Goal: Find specific page/section: Find specific page/section

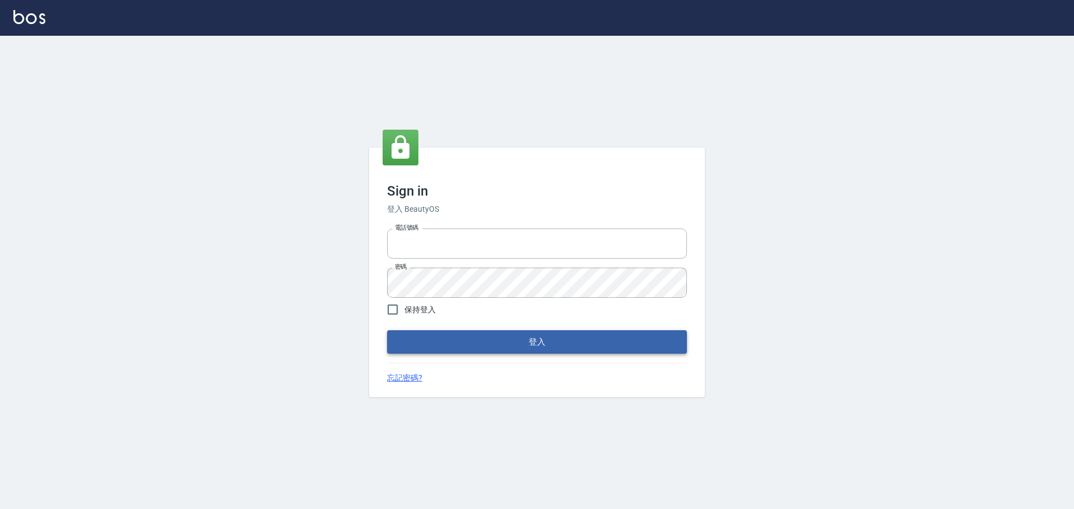
type input "0976821822"
click at [529, 347] on button "登入" at bounding box center [537, 342] width 300 height 23
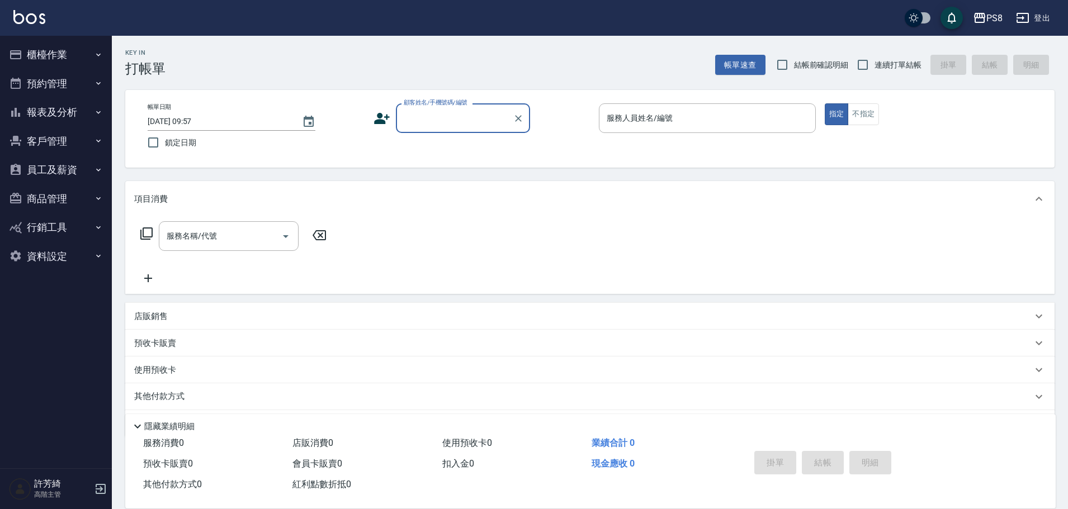
click at [63, 168] on button "員工及薪資" at bounding box center [55, 169] width 103 height 29
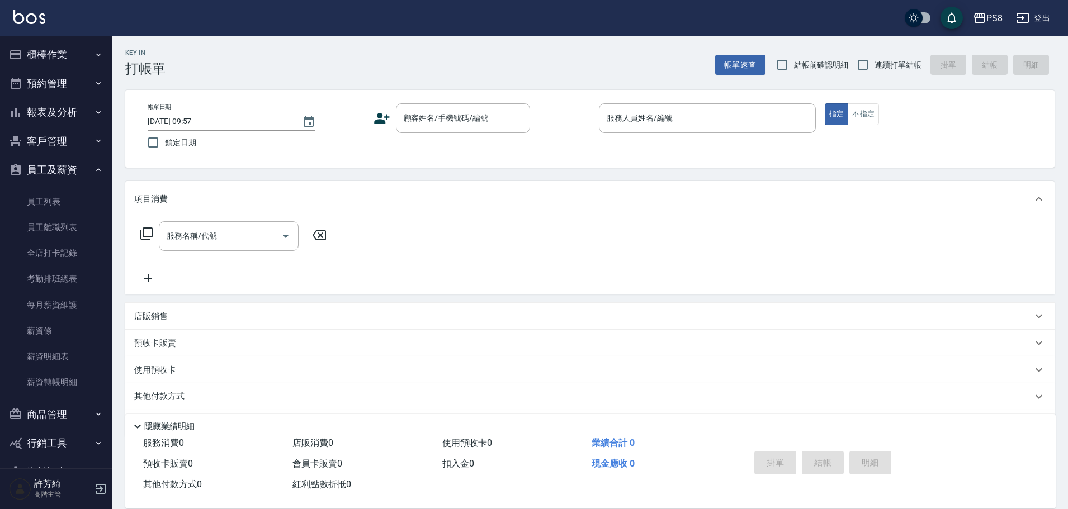
click at [70, 170] on button "員工及薪資" at bounding box center [55, 169] width 103 height 29
click at [69, 104] on button "報表及分析" at bounding box center [55, 112] width 103 height 29
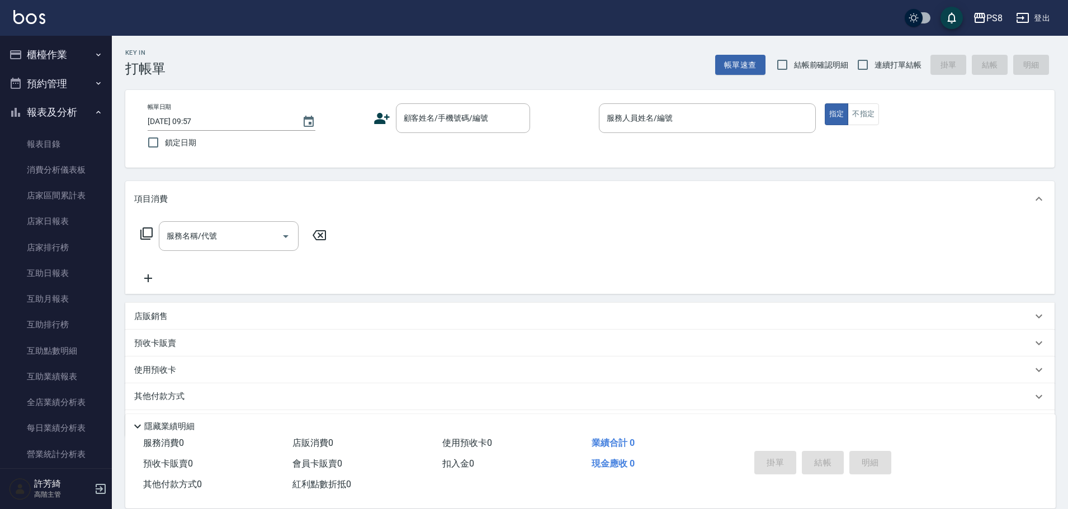
click at [77, 110] on button "報表及分析" at bounding box center [55, 112] width 103 height 29
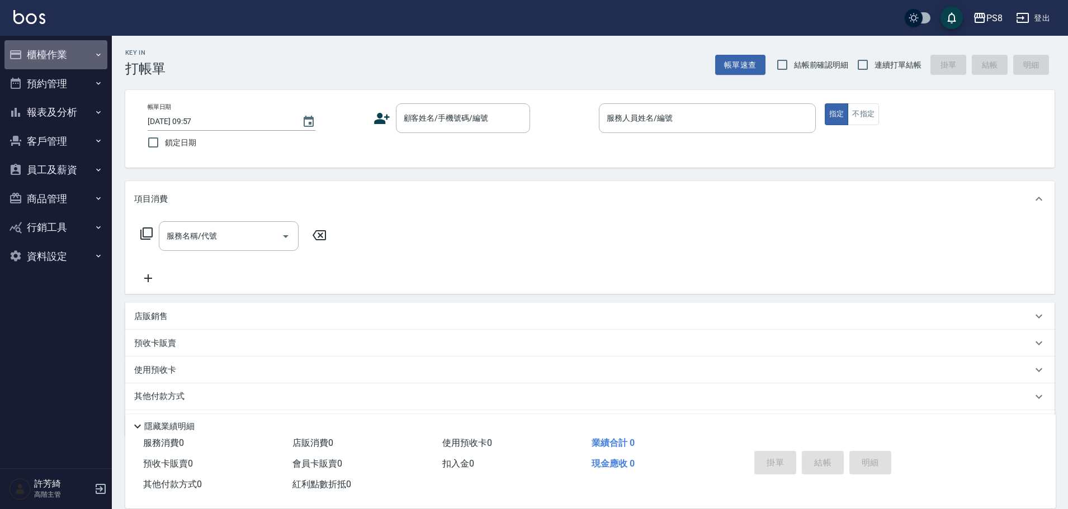
click at [49, 48] on button "櫃檯作業" at bounding box center [55, 54] width 103 height 29
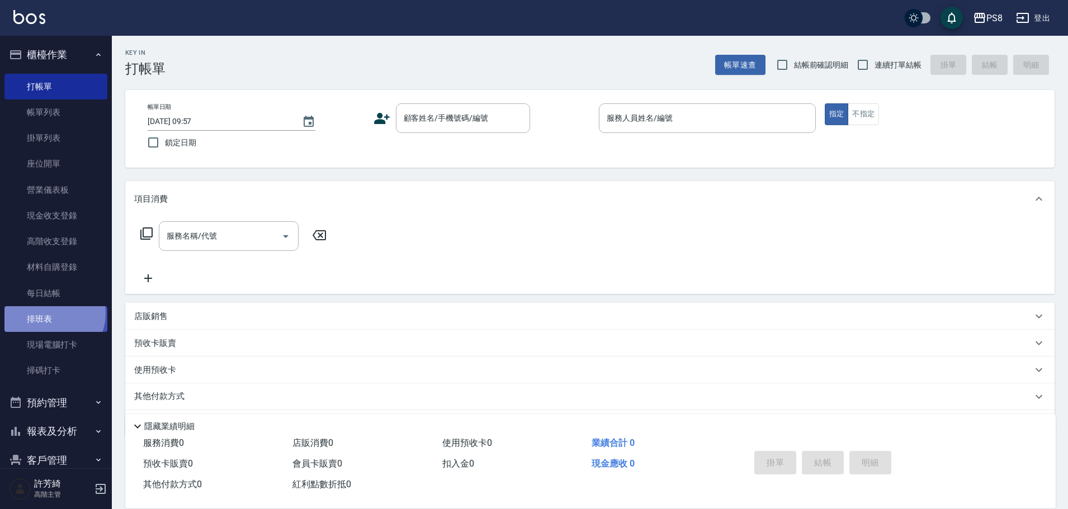
click at [50, 314] on link "排班表" at bounding box center [55, 319] width 103 height 26
